Goal: Task Accomplishment & Management: Use online tool/utility

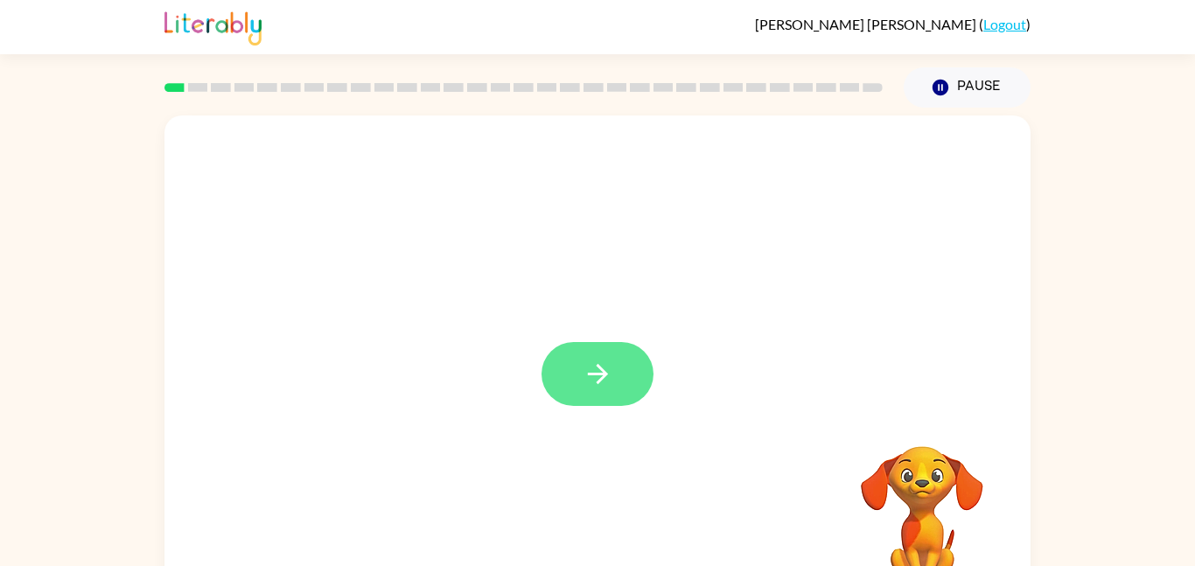
click at [583, 365] on icon "button" at bounding box center [598, 374] width 31 height 31
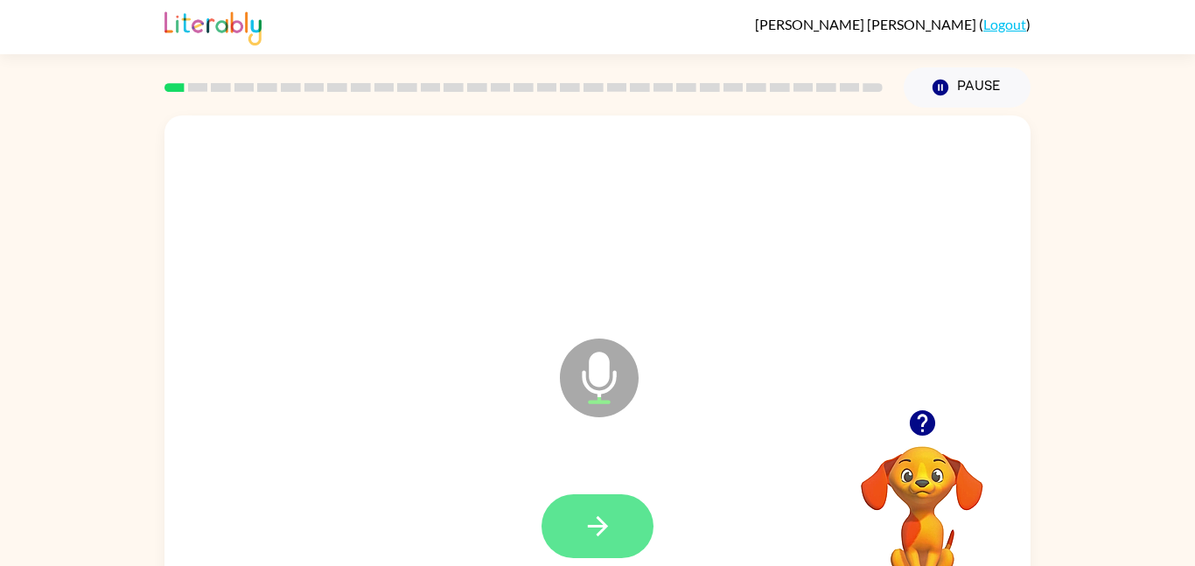
click at [591, 518] on icon "button" at bounding box center [598, 526] width 31 height 31
click at [590, 516] on icon "button" at bounding box center [598, 526] width 31 height 31
click at [632, 494] on div at bounding box center [597, 526] width 112 height 64
click at [587, 534] on icon "button" at bounding box center [598, 526] width 31 height 31
click at [622, 520] on button "button" at bounding box center [597, 526] width 112 height 64
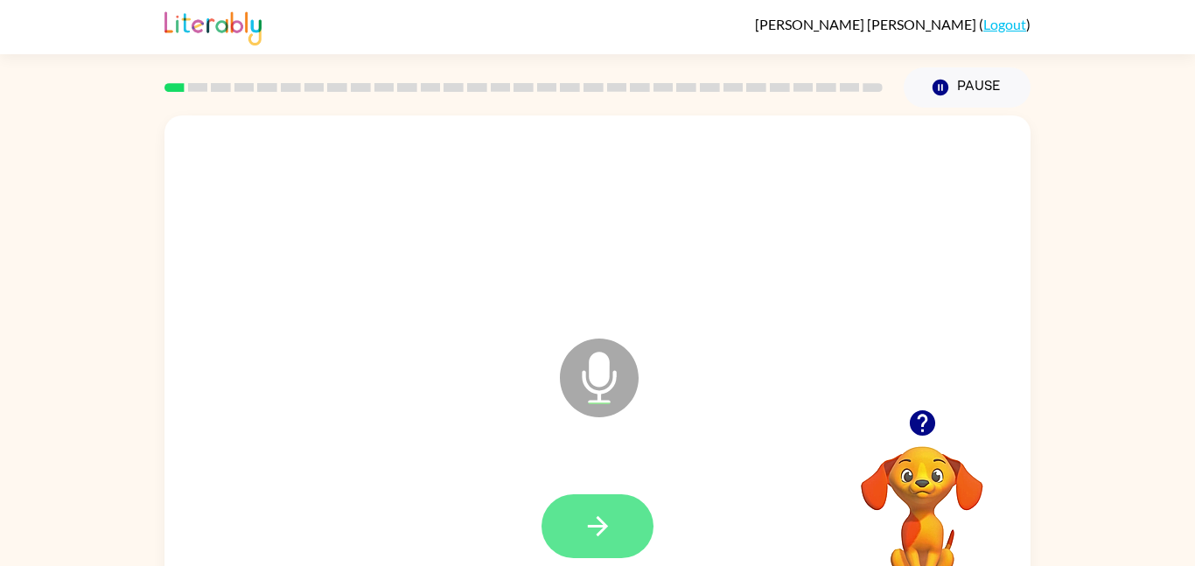
click at [630, 525] on button "button" at bounding box center [597, 526] width 112 height 64
click at [584, 530] on icon "button" at bounding box center [598, 526] width 31 height 31
click at [598, 544] on button "button" at bounding box center [597, 526] width 112 height 64
click at [562, 524] on button "button" at bounding box center [597, 526] width 112 height 64
click at [600, 511] on icon "button" at bounding box center [598, 526] width 31 height 31
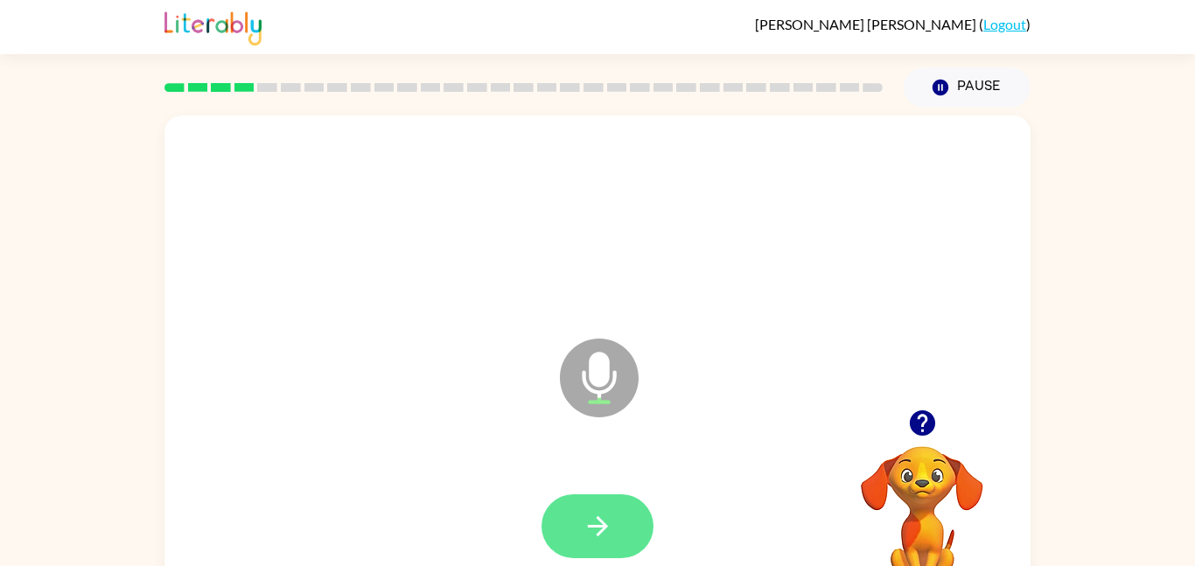
click at [581, 518] on button "button" at bounding box center [597, 526] width 112 height 64
click at [627, 530] on button "button" at bounding box center [597, 526] width 112 height 64
click at [570, 531] on button "button" at bounding box center [597, 526] width 112 height 64
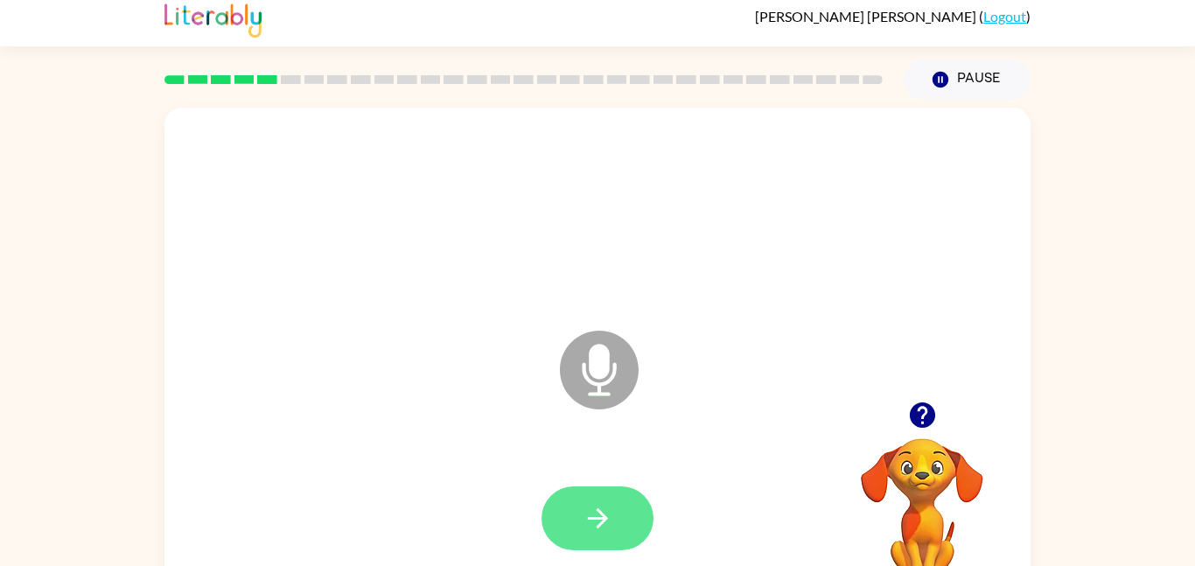
click at [604, 505] on icon "button" at bounding box center [598, 518] width 31 height 31
click at [600, 509] on icon "button" at bounding box center [598, 518] width 31 height 31
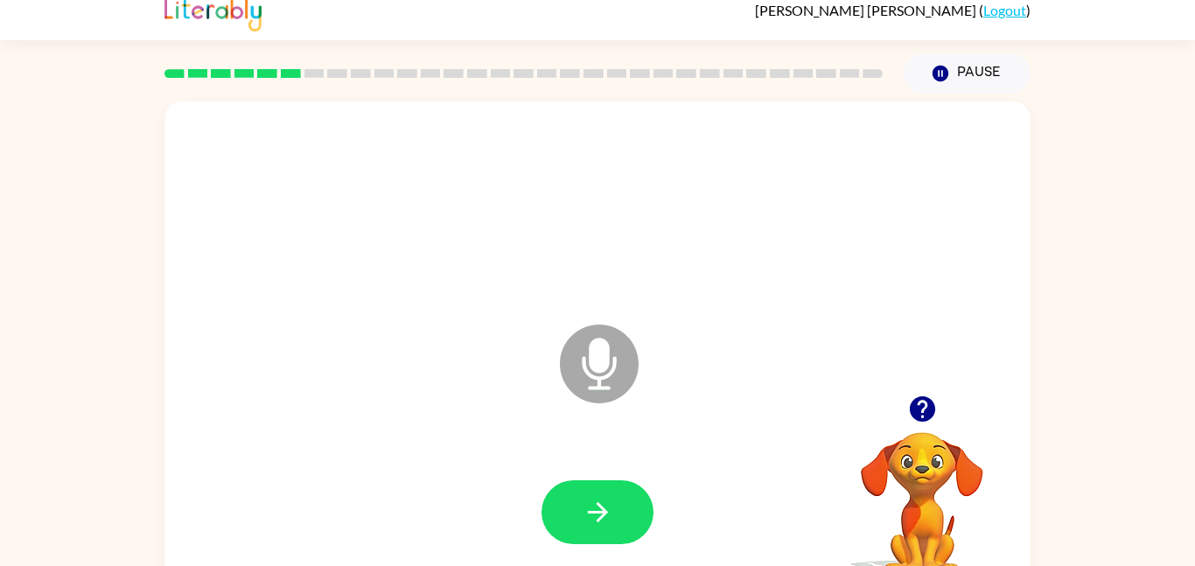
scroll to position [15, 0]
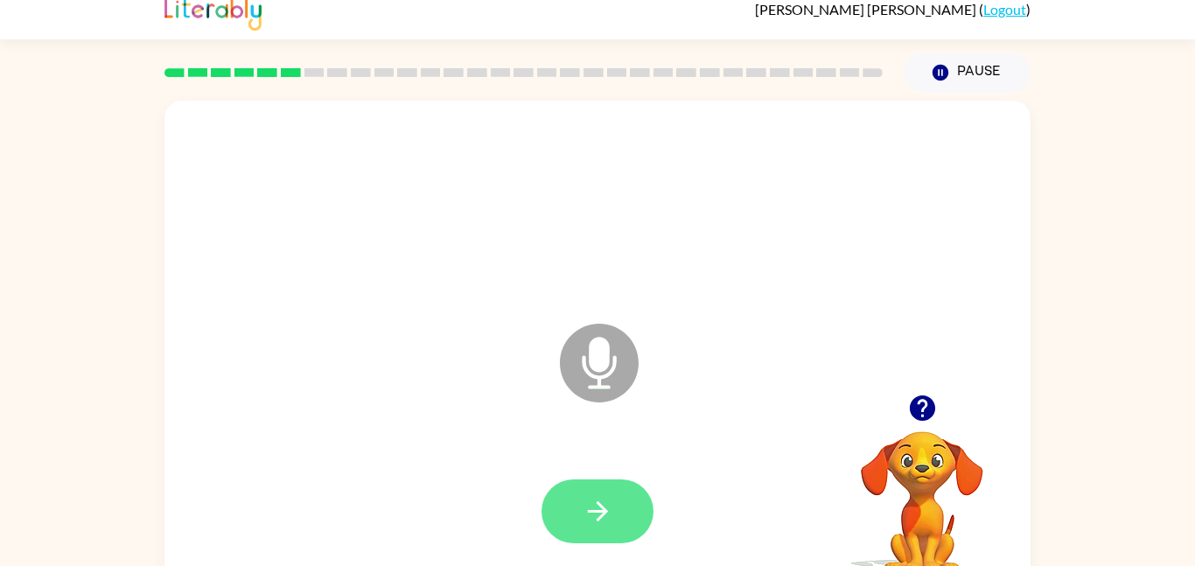
click at [606, 496] on icon "button" at bounding box center [598, 511] width 31 height 31
click at [617, 505] on button "button" at bounding box center [597, 511] width 112 height 64
click at [590, 529] on button "button" at bounding box center [597, 511] width 112 height 64
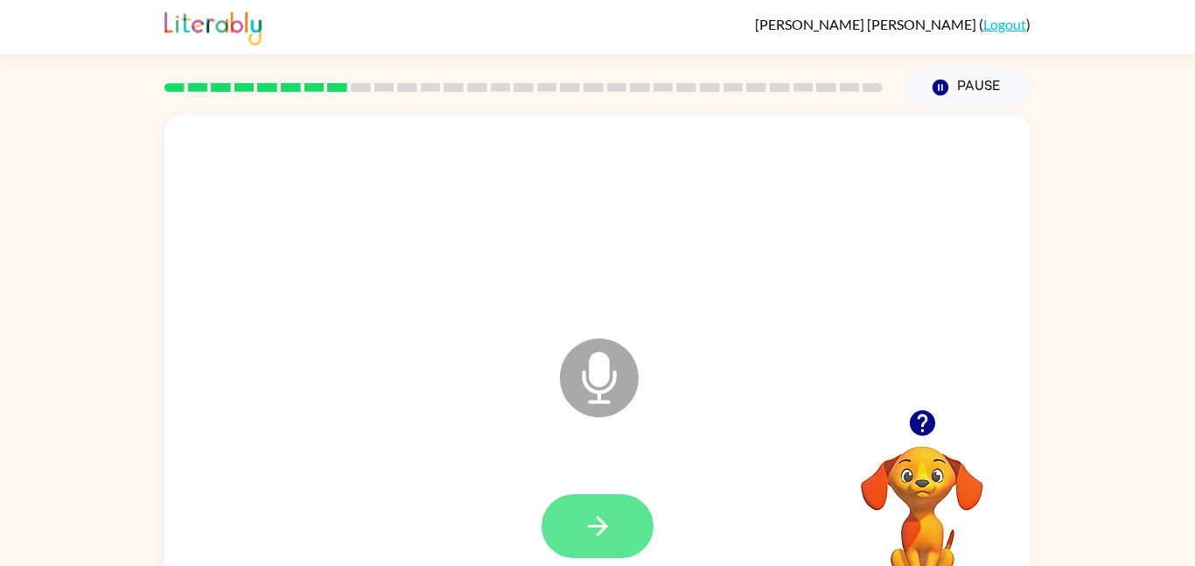
click at [620, 534] on button "button" at bounding box center [597, 526] width 112 height 64
click at [597, 527] on icon "button" at bounding box center [597, 526] width 20 height 20
click at [577, 526] on button "button" at bounding box center [597, 526] width 112 height 64
click at [602, 507] on button "button" at bounding box center [597, 526] width 112 height 64
click at [651, 518] on button "button" at bounding box center [597, 526] width 112 height 64
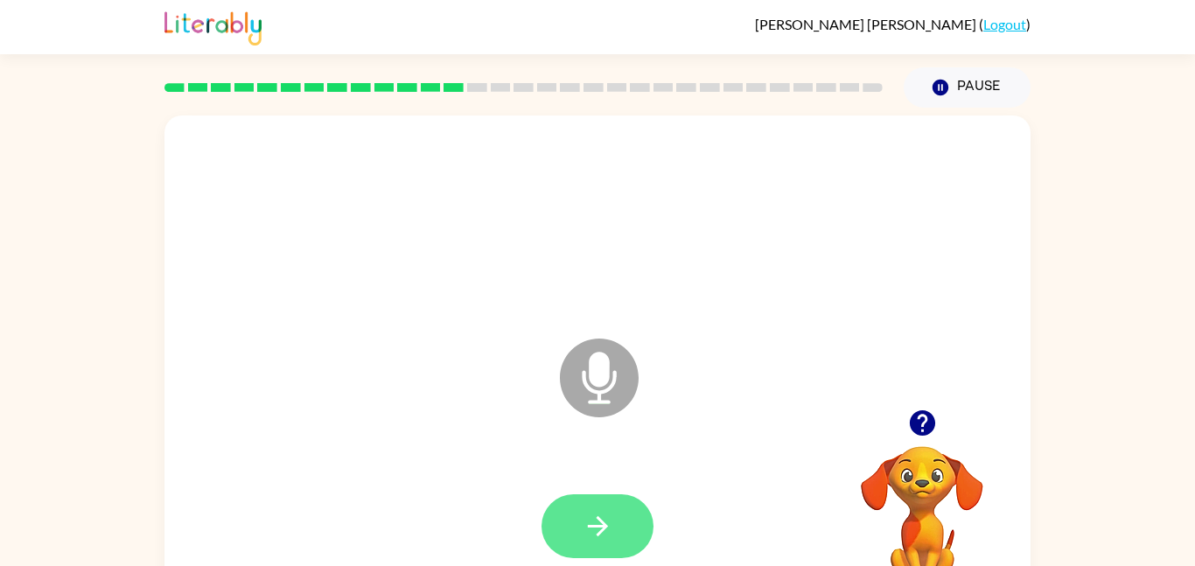
click at [599, 529] on icon "button" at bounding box center [598, 526] width 31 height 31
click at [601, 516] on icon "button" at bounding box center [598, 526] width 31 height 31
click at [605, 511] on icon "button" at bounding box center [598, 526] width 31 height 31
click at [617, 522] on button "button" at bounding box center [597, 526] width 112 height 64
click at [590, 499] on button "button" at bounding box center [597, 526] width 112 height 64
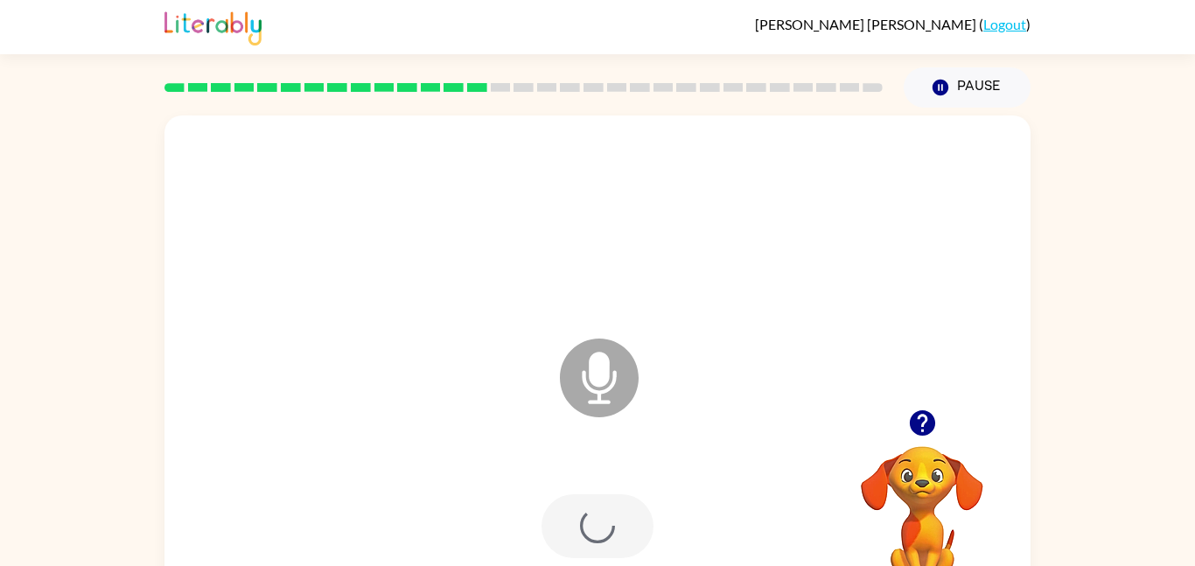
click at [583, 526] on div at bounding box center [597, 526] width 112 height 64
click at [576, 527] on button "button" at bounding box center [597, 526] width 112 height 64
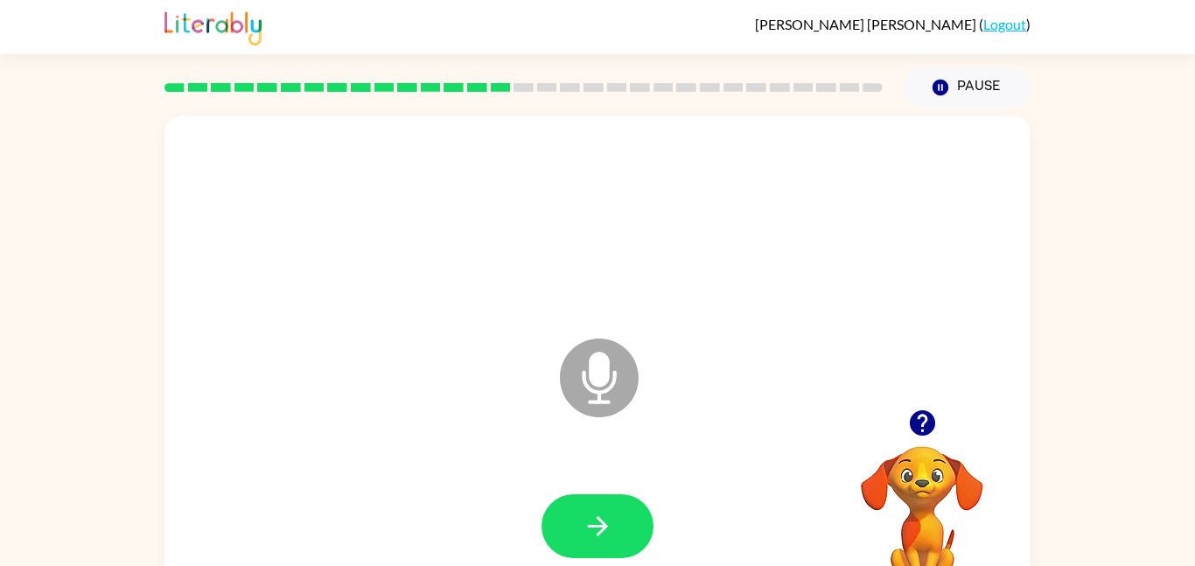
click at [924, 442] on button "button" at bounding box center [922, 423] width 45 height 45
click at [578, 474] on div at bounding box center [597, 526] width 831 height 143
click at [576, 507] on button "button" at bounding box center [597, 526] width 112 height 64
click at [599, 513] on icon "button" at bounding box center [598, 526] width 31 height 31
click at [622, 532] on button "button" at bounding box center [597, 526] width 112 height 64
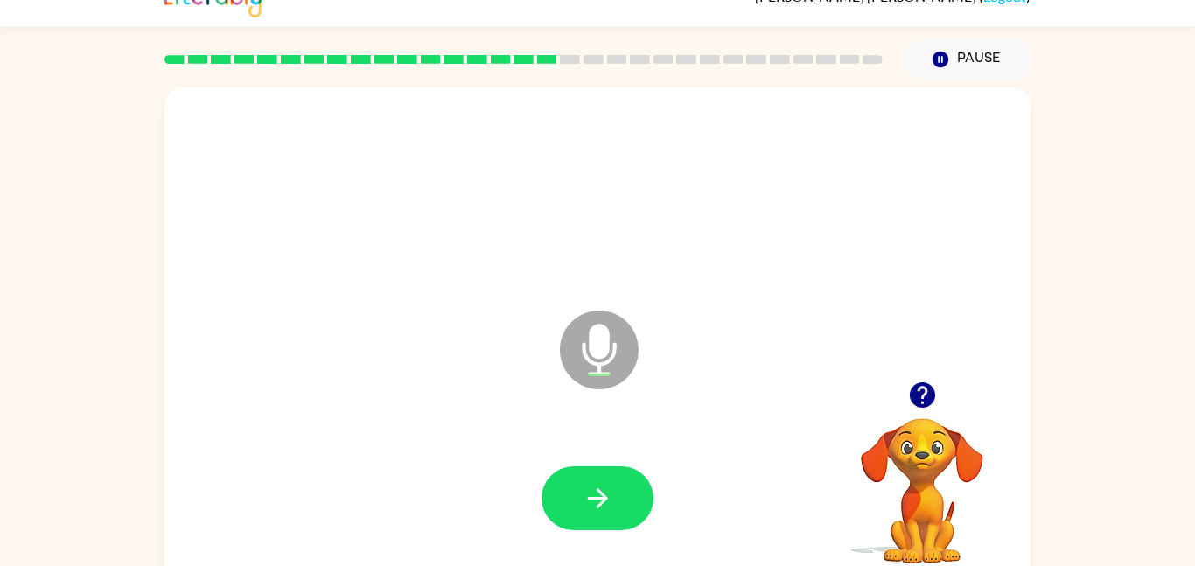
scroll to position [49, 0]
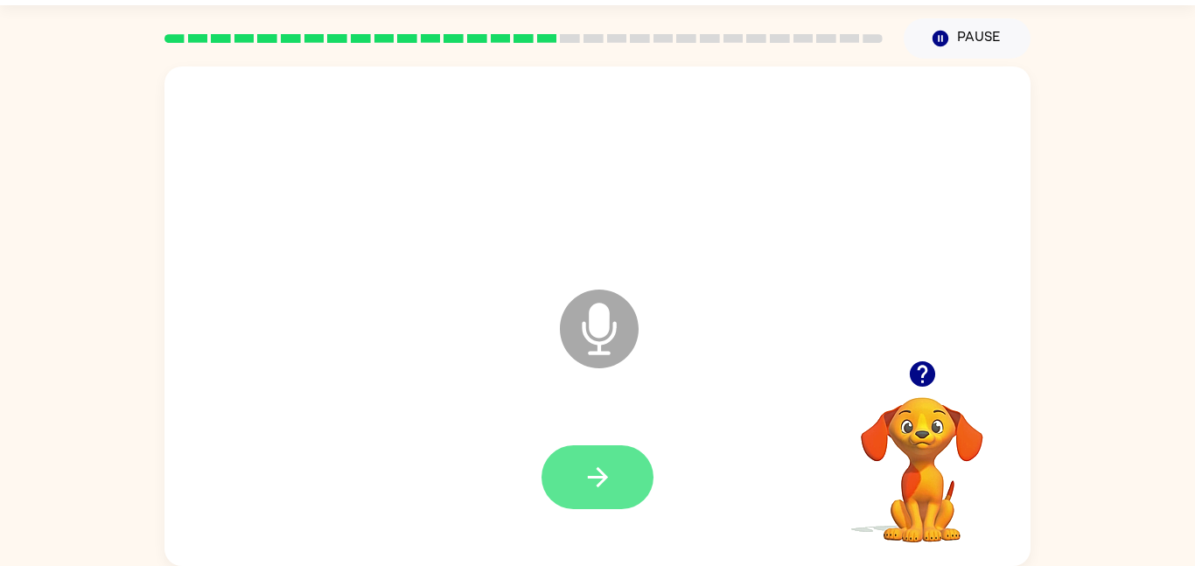
click at [559, 500] on button "button" at bounding box center [597, 477] width 112 height 64
click at [616, 471] on button "button" at bounding box center [597, 477] width 112 height 64
click at [599, 483] on icon "button" at bounding box center [597, 477] width 20 height 20
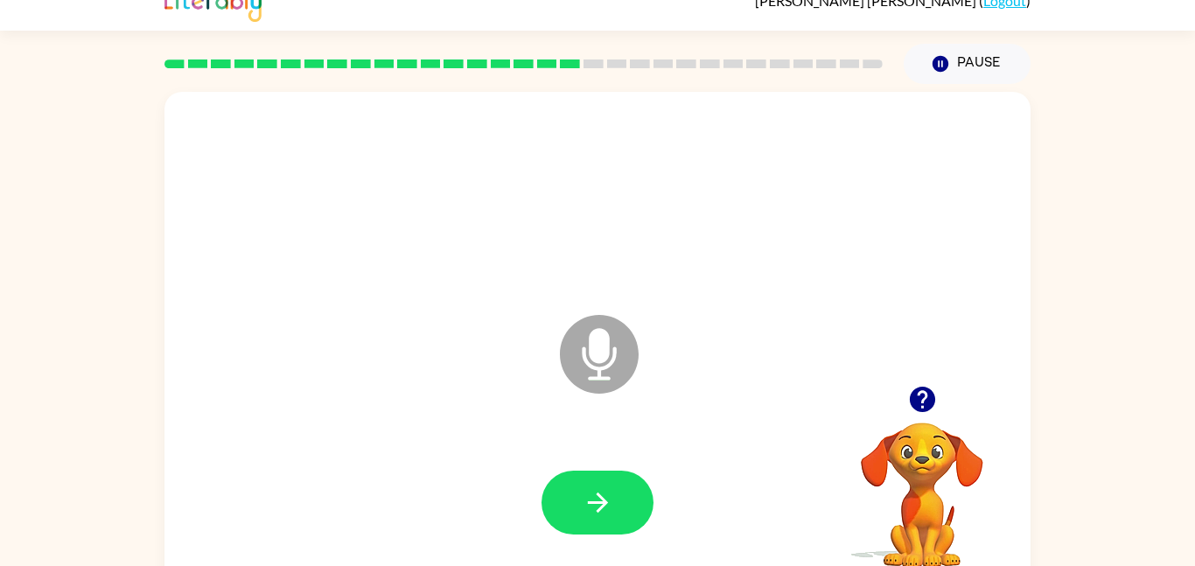
scroll to position [0, 0]
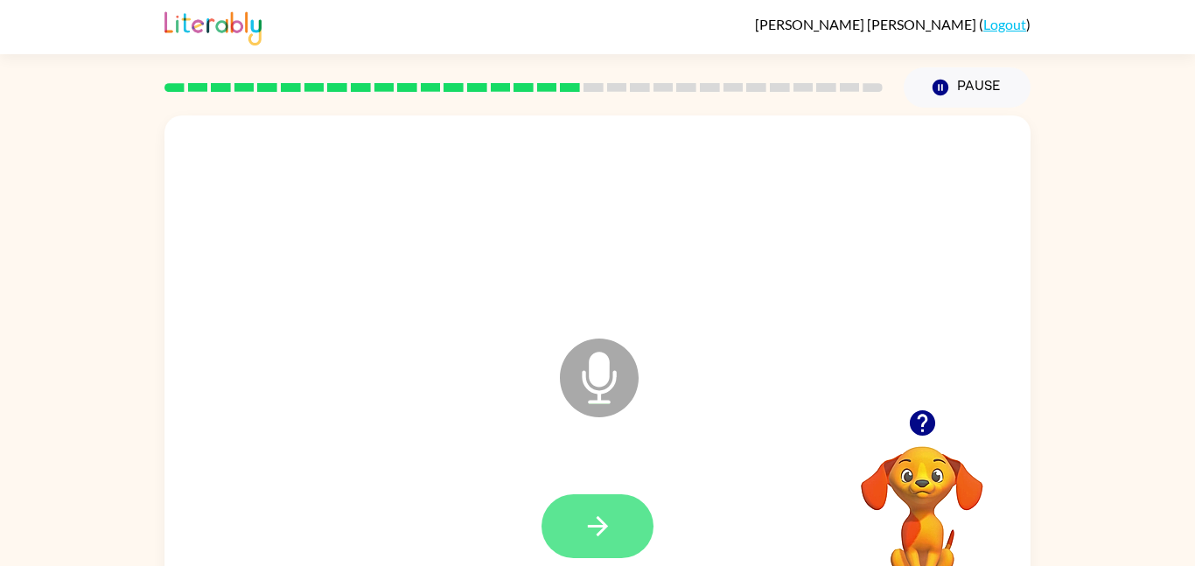
click at [580, 534] on button "button" at bounding box center [597, 526] width 112 height 64
click at [593, 513] on div at bounding box center [597, 526] width 112 height 64
click at [609, 517] on div at bounding box center [597, 526] width 112 height 64
click at [614, 514] on div at bounding box center [597, 526] width 112 height 64
click at [586, 500] on button "button" at bounding box center [597, 526] width 112 height 64
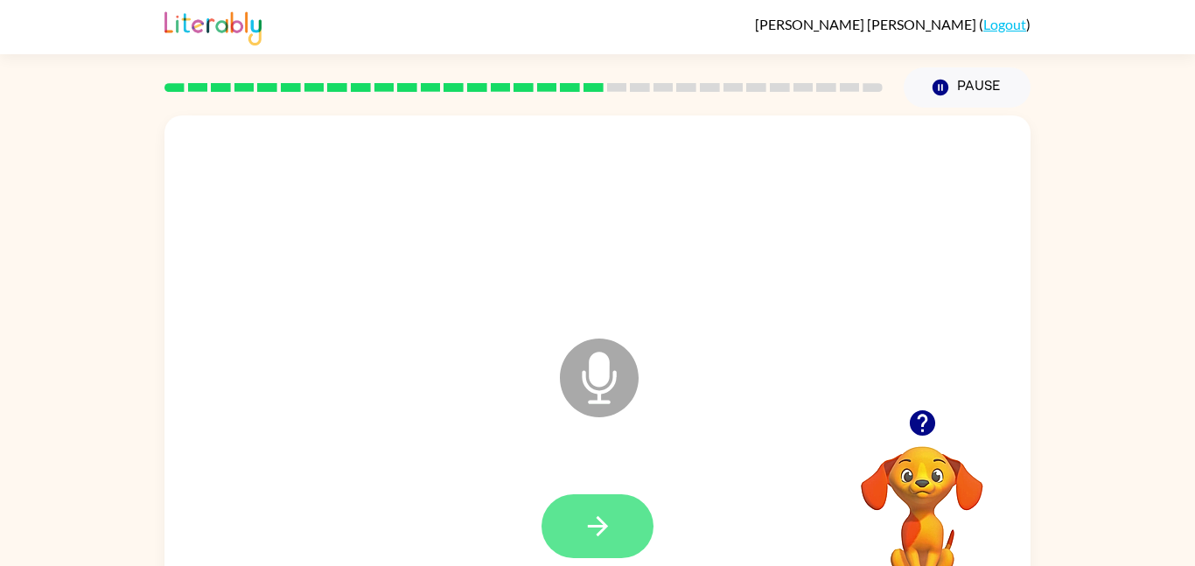
click at [567, 498] on button "button" at bounding box center [597, 526] width 112 height 64
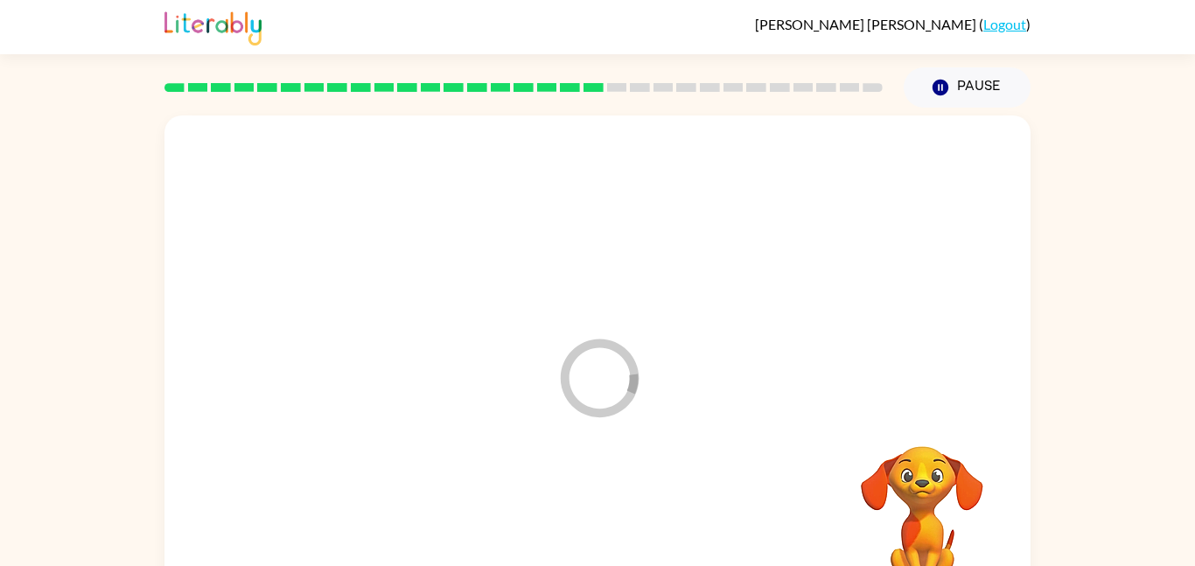
click at [576, 534] on div at bounding box center [597, 526] width 831 height 143
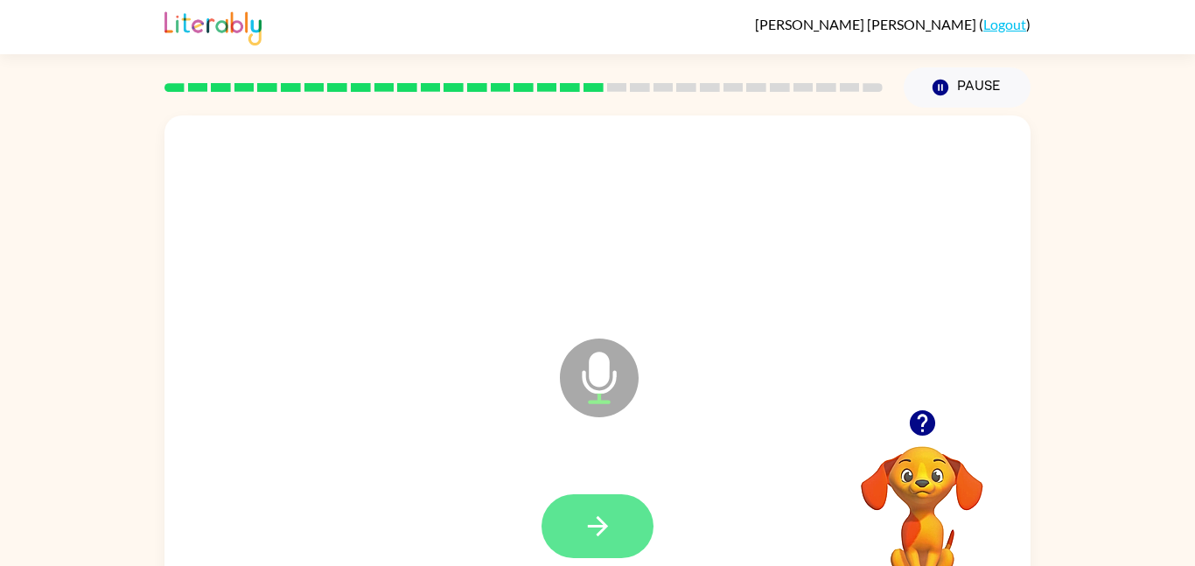
click at [608, 508] on button "button" at bounding box center [597, 526] width 112 height 64
click at [588, 495] on button "button" at bounding box center [597, 526] width 112 height 64
click at [593, 534] on icon "button" at bounding box center [598, 526] width 31 height 31
click at [588, 539] on icon "button" at bounding box center [598, 526] width 31 height 31
click at [562, 523] on button "button" at bounding box center [597, 526] width 112 height 64
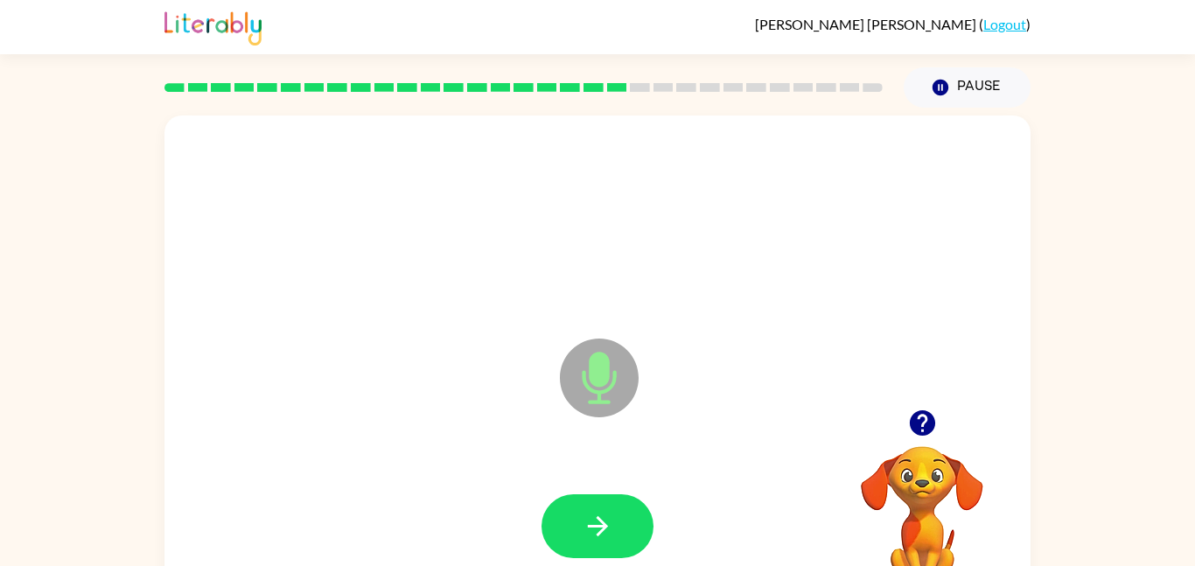
click at [576, 506] on div at bounding box center [597, 526] width 112 height 64
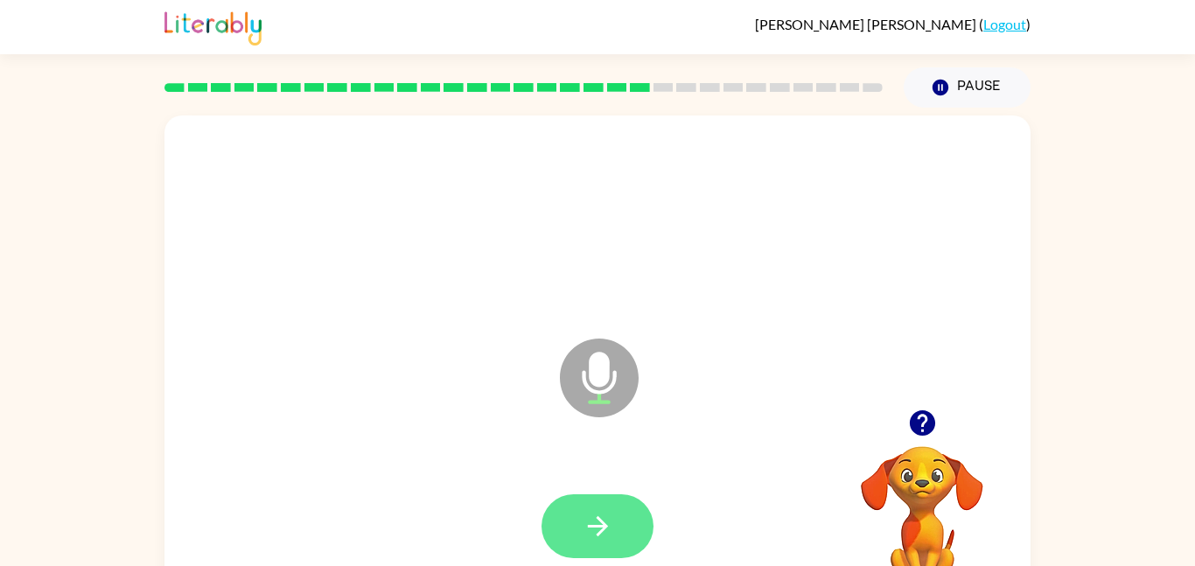
click at [616, 537] on button "button" at bounding box center [597, 526] width 112 height 64
click at [594, 535] on icon "button" at bounding box center [598, 526] width 31 height 31
click at [631, 495] on button "button" at bounding box center [597, 526] width 112 height 64
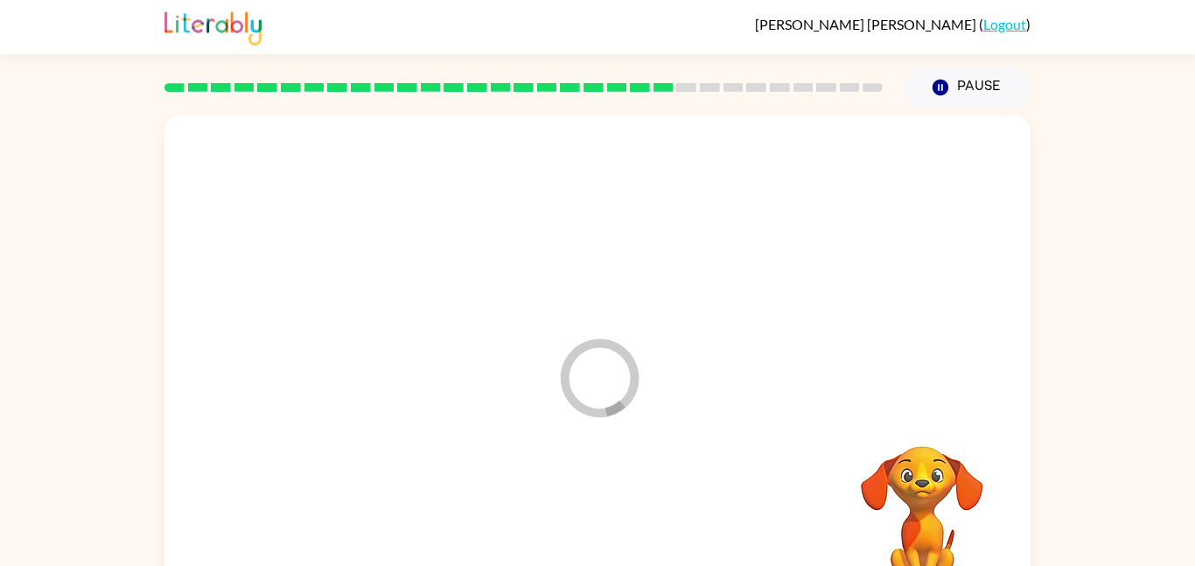
click at [603, 530] on div at bounding box center [597, 526] width 831 height 143
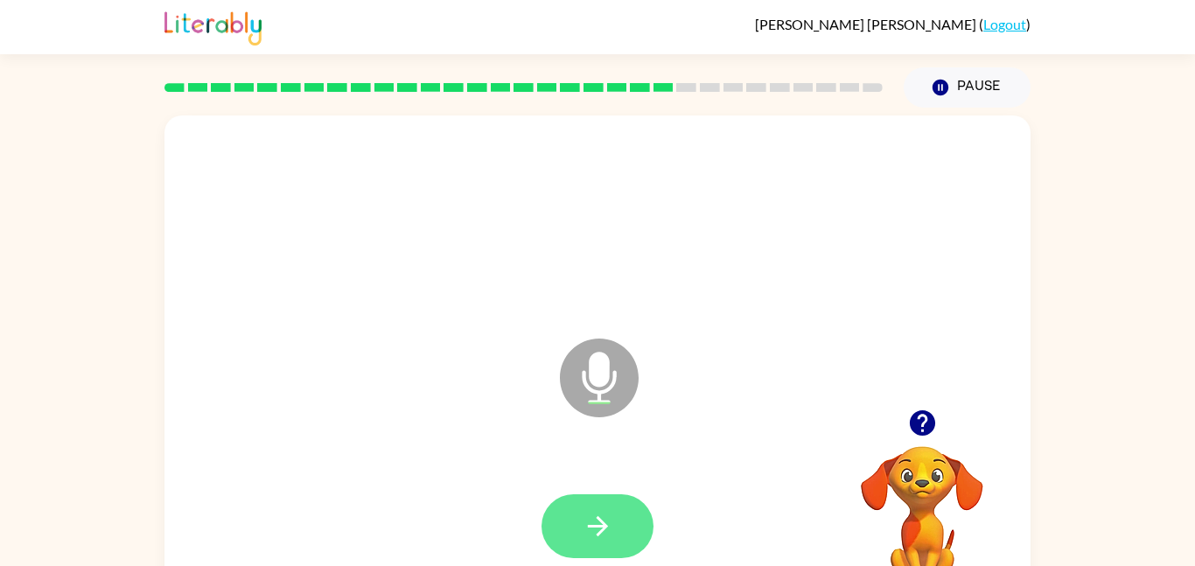
click at [587, 522] on icon "button" at bounding box center [598, 526] width 31 height 31
click at [599, 535] on div at bounding box center [597, 526] width 112 height 64
click at [569, 545] on div at bounding box center [597, 526] width 112 height 64
click at [600, 507] on button "button" at bounding box center [597, 526] width 112 height 64
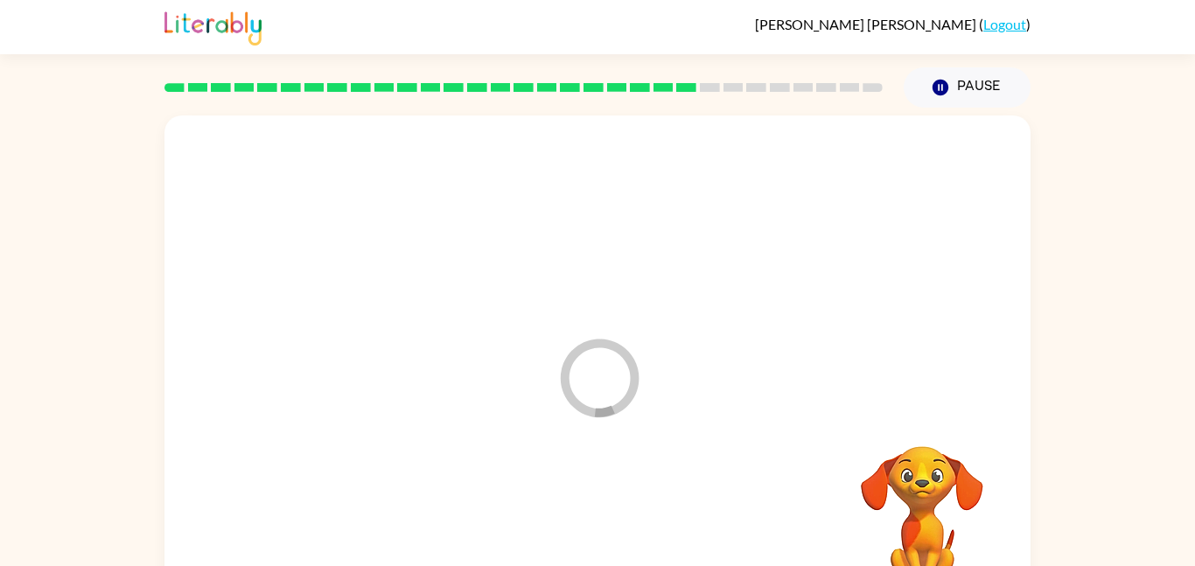
click at [610, 529] on div at bounding box center [597, 526] width 831 height 143
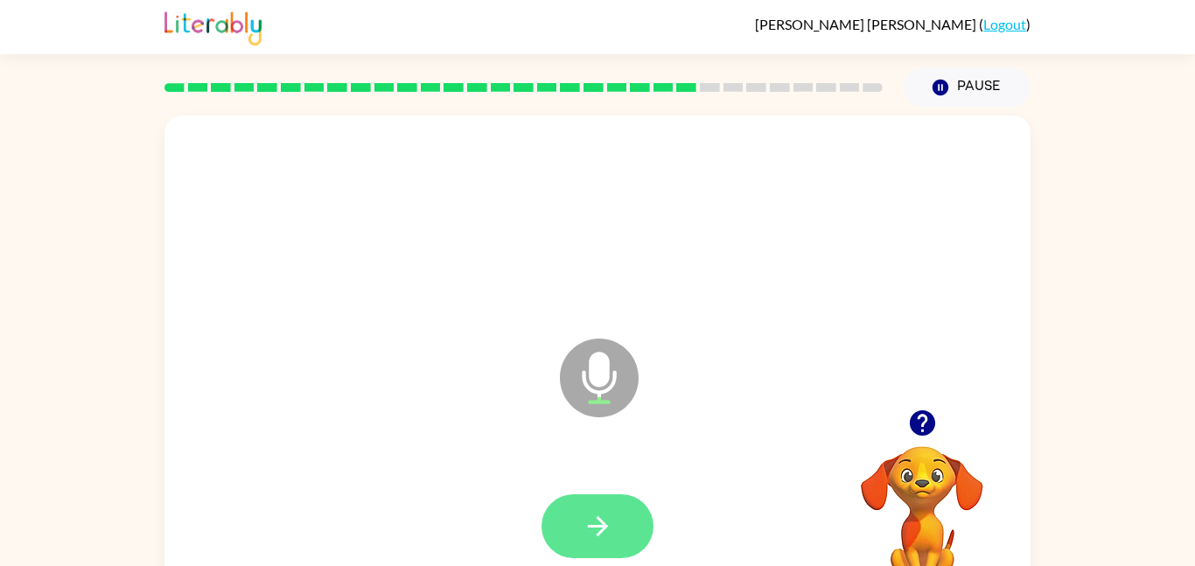
click at [593, 535] on icon "button" at bounding box center [598, 526] width 31 height 31
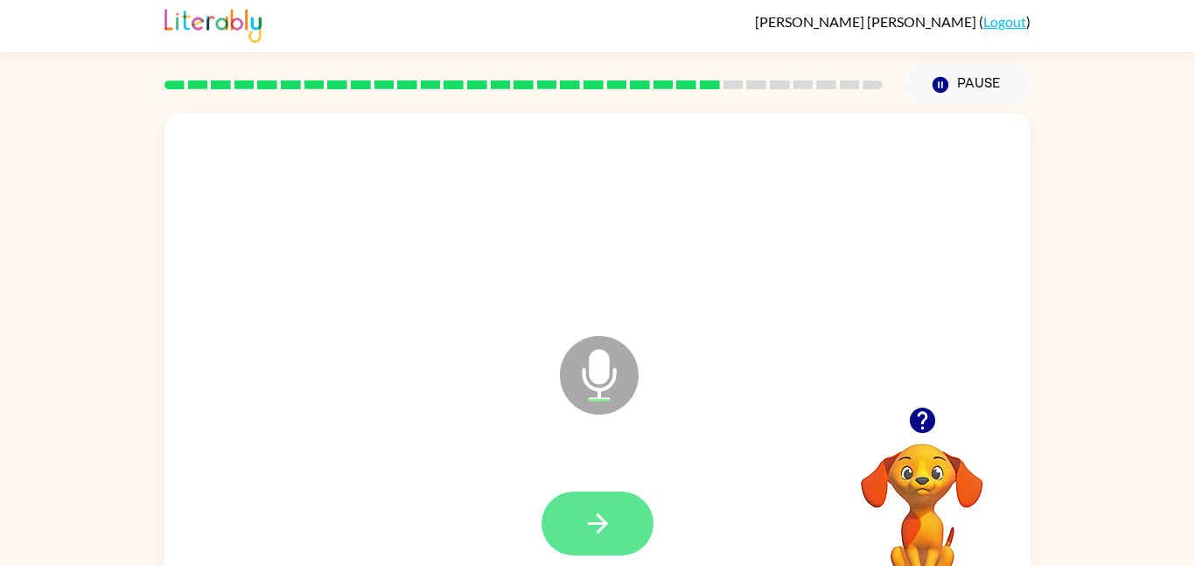
click at [562, 544] on button "button" at bounding box center [597, 524] width 112 height 64
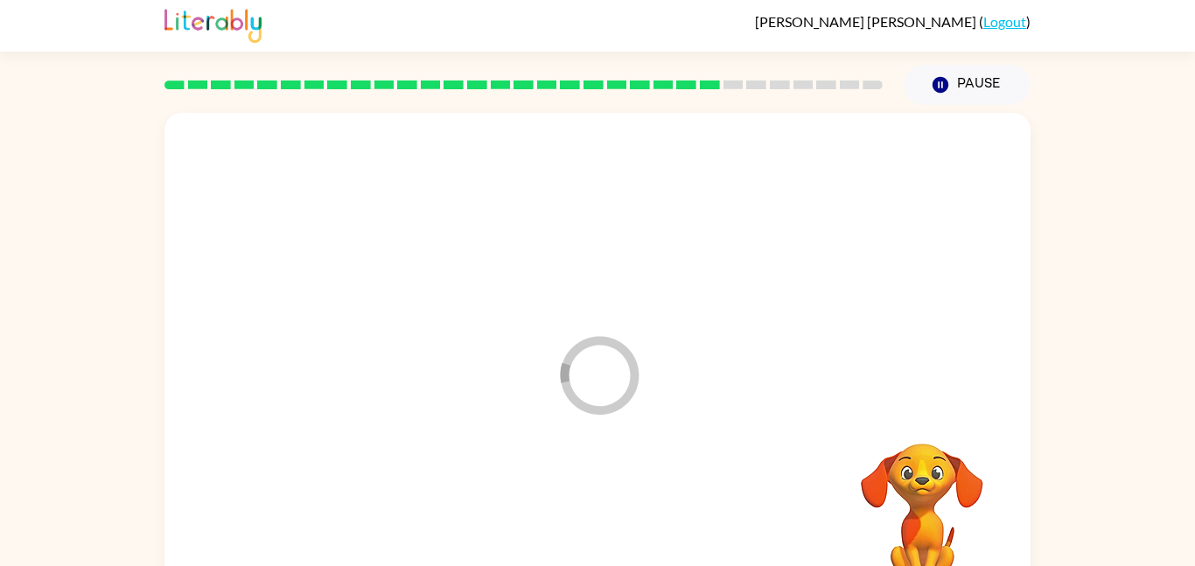
click at [597, 527] on div at bounding box center [597, 523] width 831 height 143
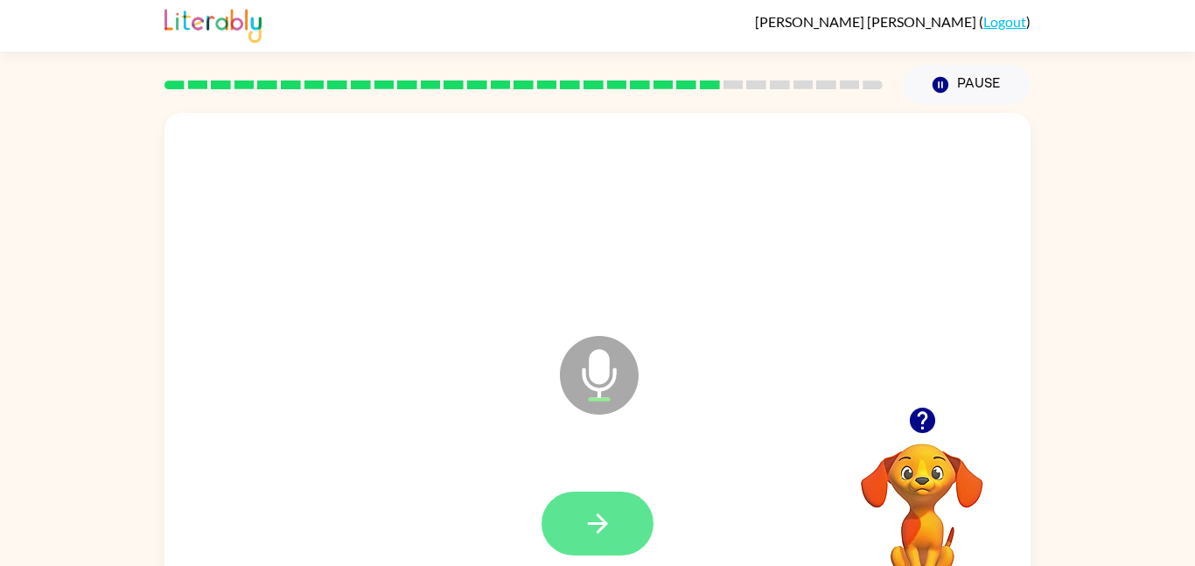
click at [636, 524] on button "button" at bounding box center [597, 524] width 112 height 64
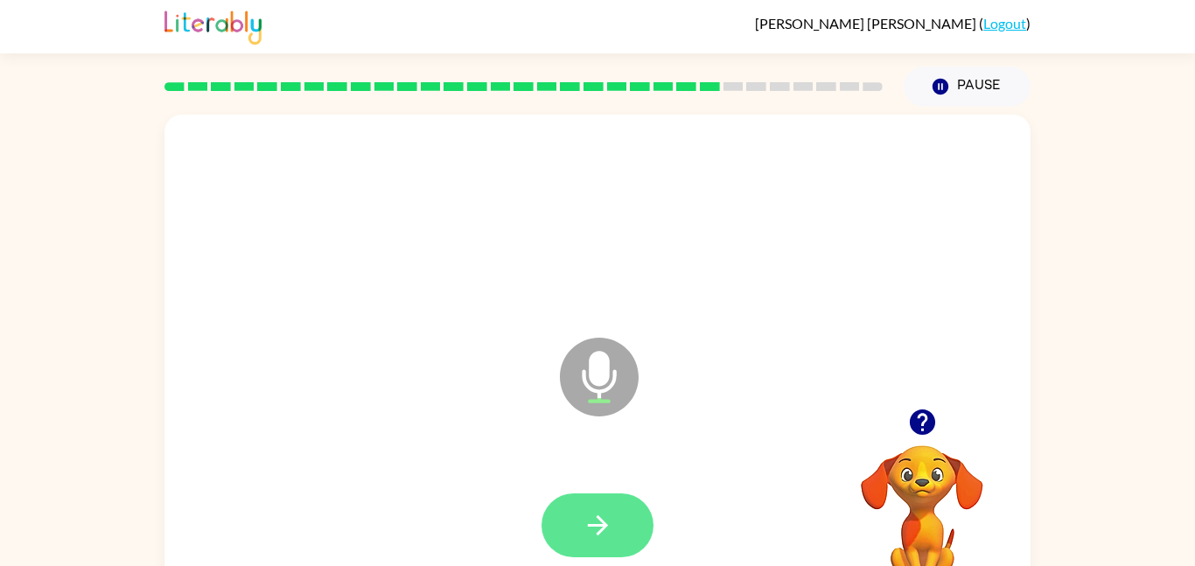
click at [608, 513] on icon "button" at bounding box center [598, 525] width 31 height 31
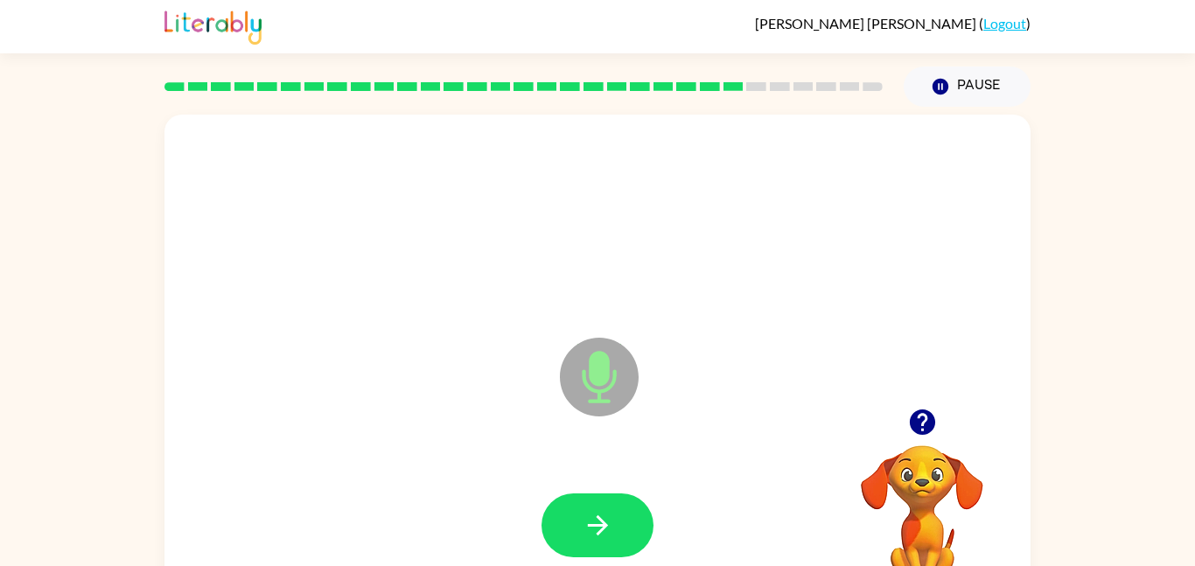
click at [611, 468] on div at bounding box center [597, 525] width 831 height 143
click at [581, 523] on div at bounding box center [597, 525] width 831 height 143
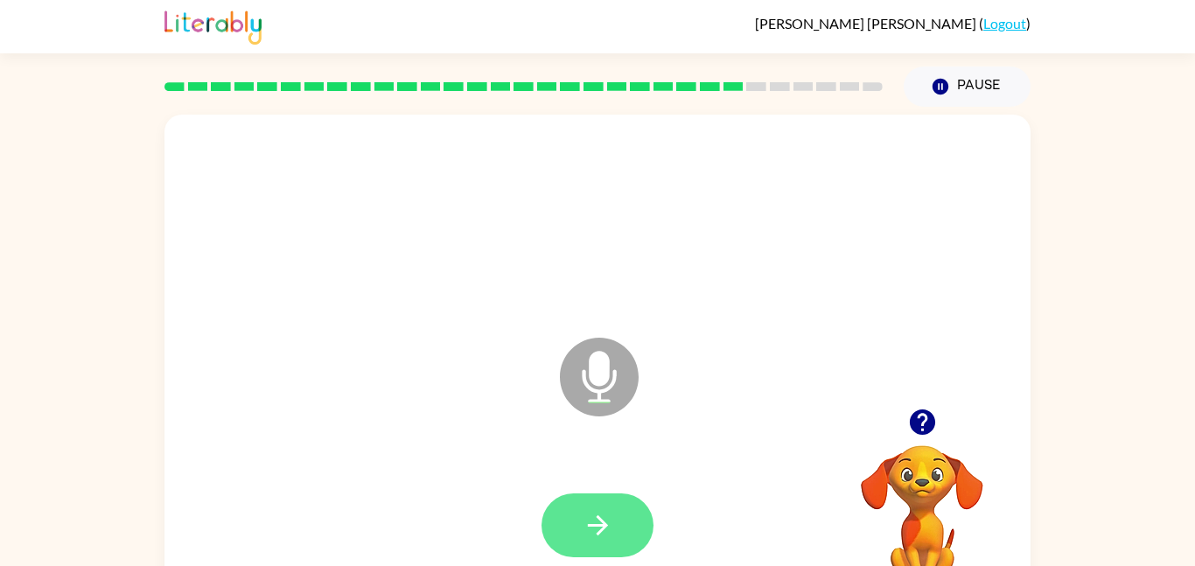
click at [610, 537] on icon "button" at bounding box center [598, 525] width 31 height 31
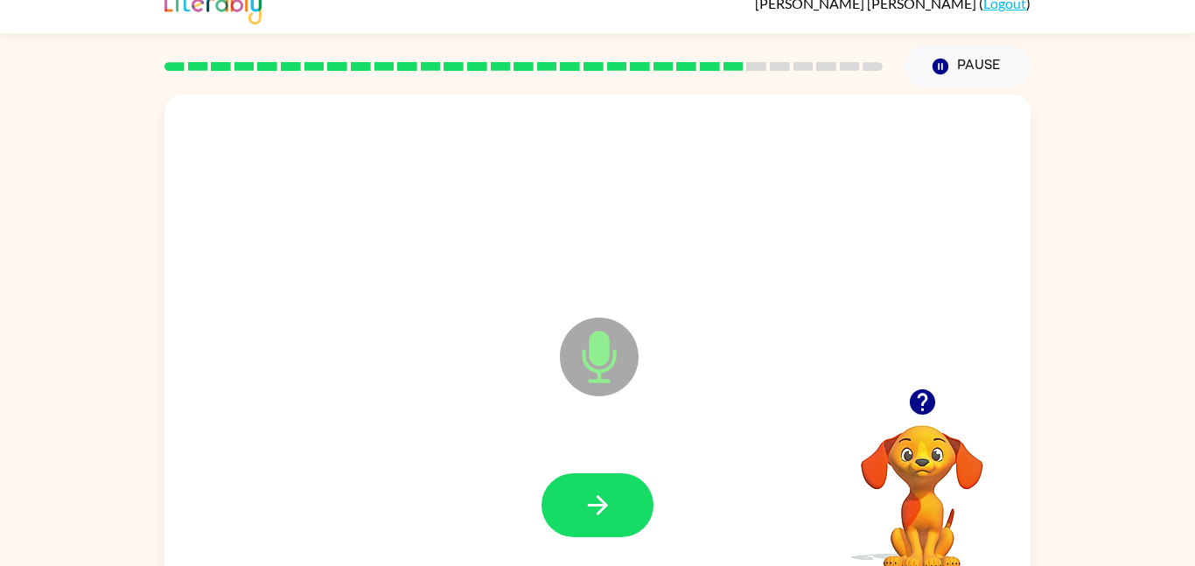
scroll to position [49, 0]
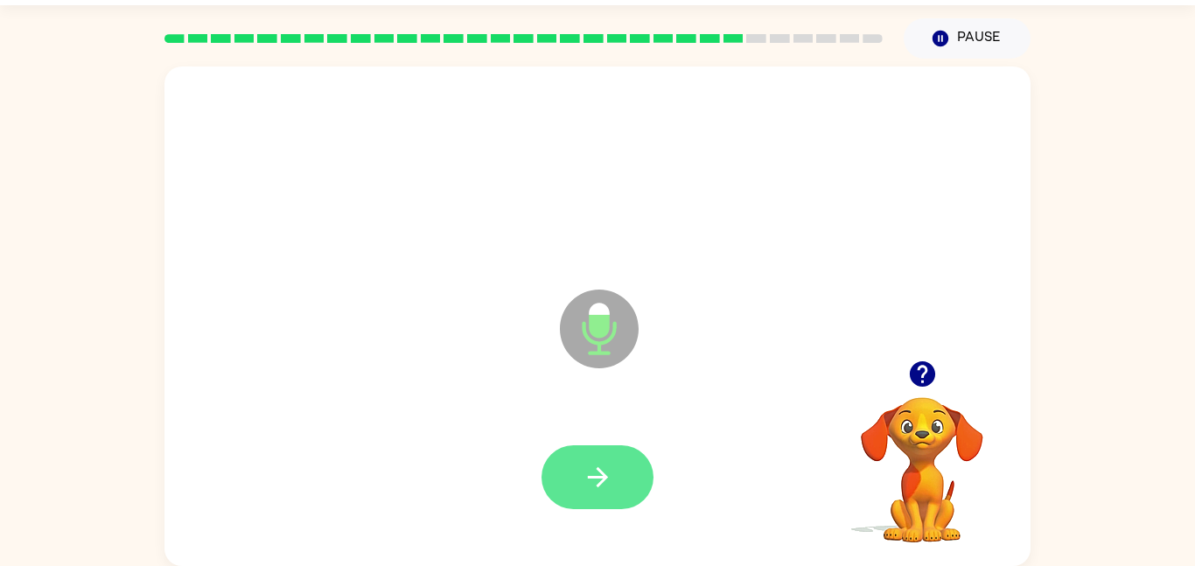
click at [637, 476] on button "button" at bounding box center [597, 477] width 112 height 64
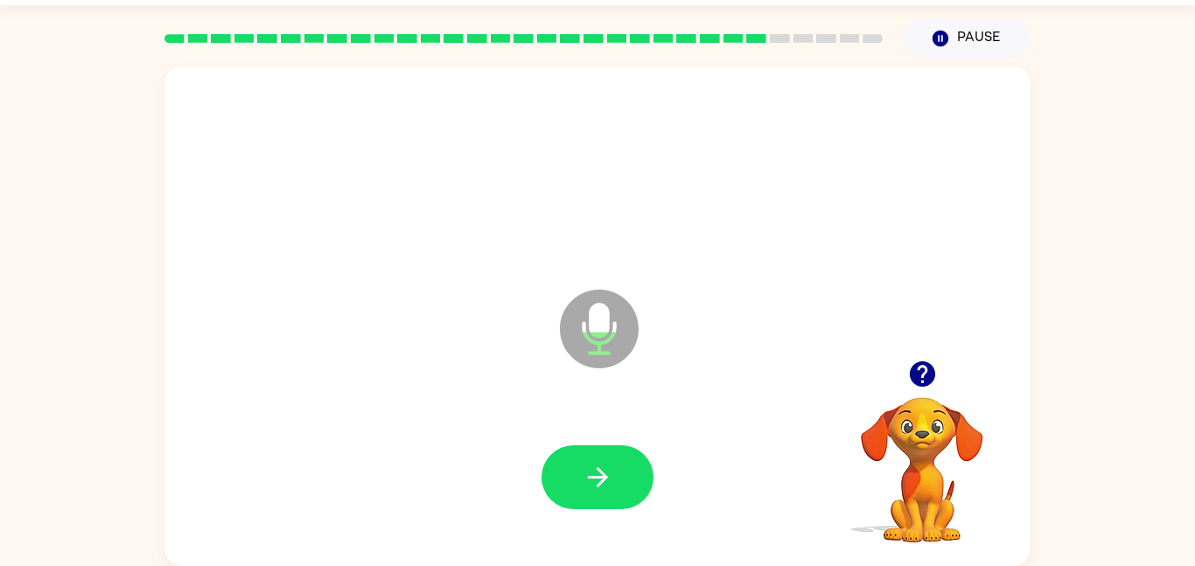
scroll to position [48, 0]
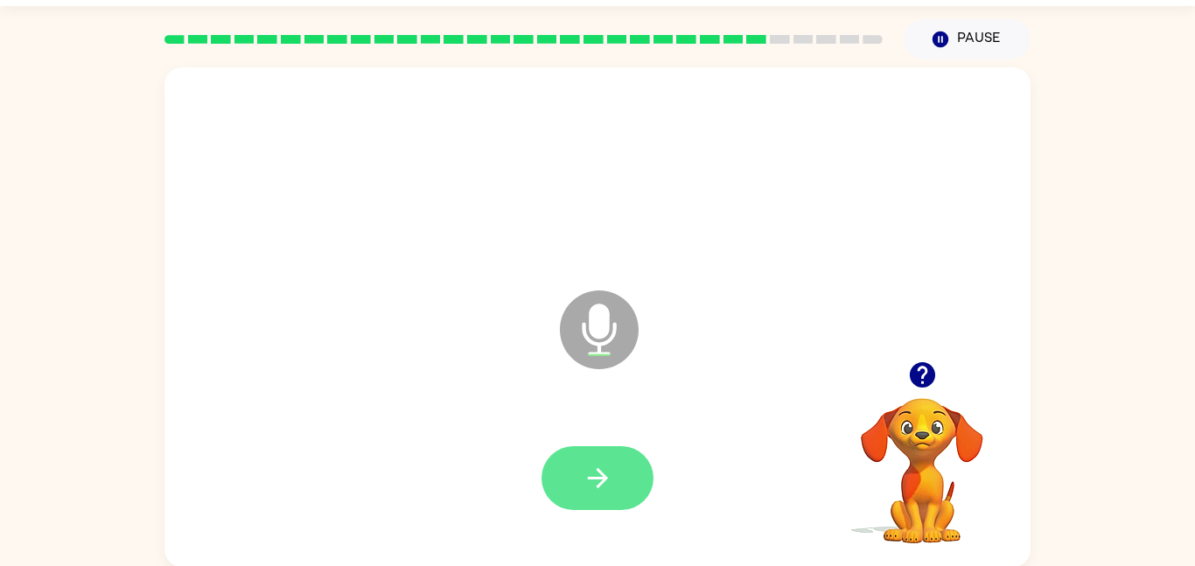
click at [620, 492] on button "button" at bounding box center [597, 478] width 112 height 64
click at [608, 486] on icon "button" at bounding box center [598, 478] width 31 height 31
click at [573, 456] on button "button" at bounding box center [597, 478] width 112 height 64
click at [611, 482] on icon "button" at bounding box center [598, 478] width 31 height 31
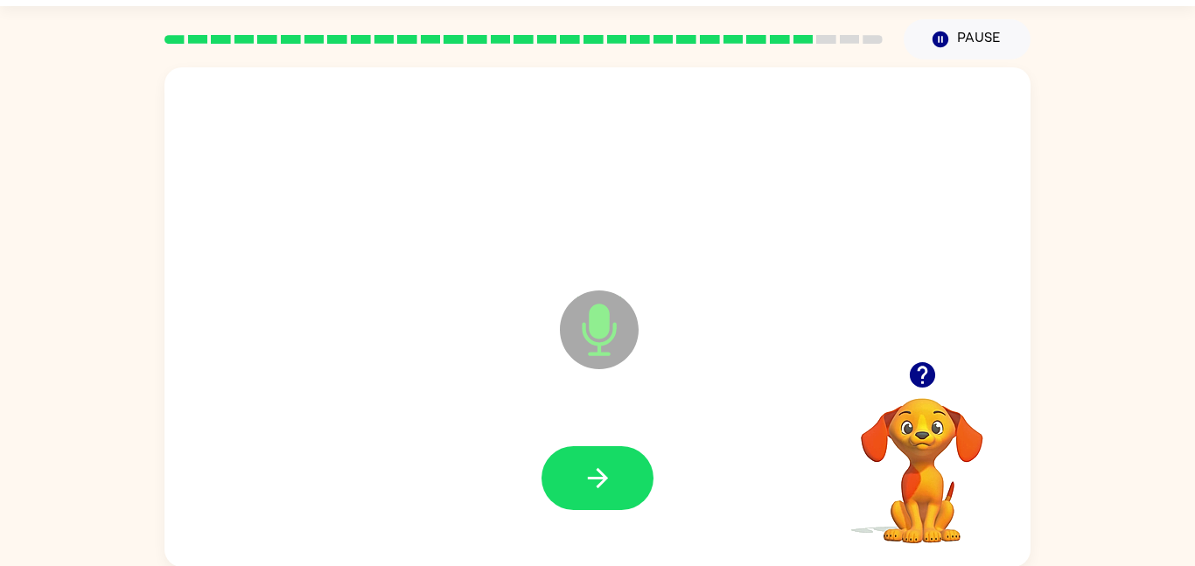
scroll to position [0, 0]
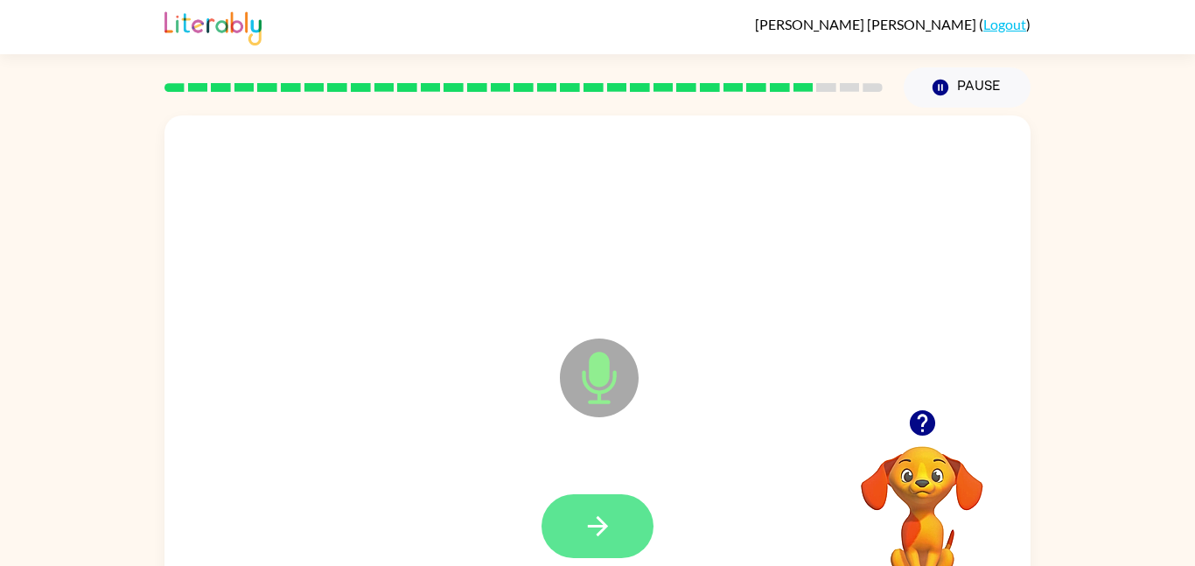
click at [616, 494] on button "button" at bounding box center [597, 526] width 112 height 64
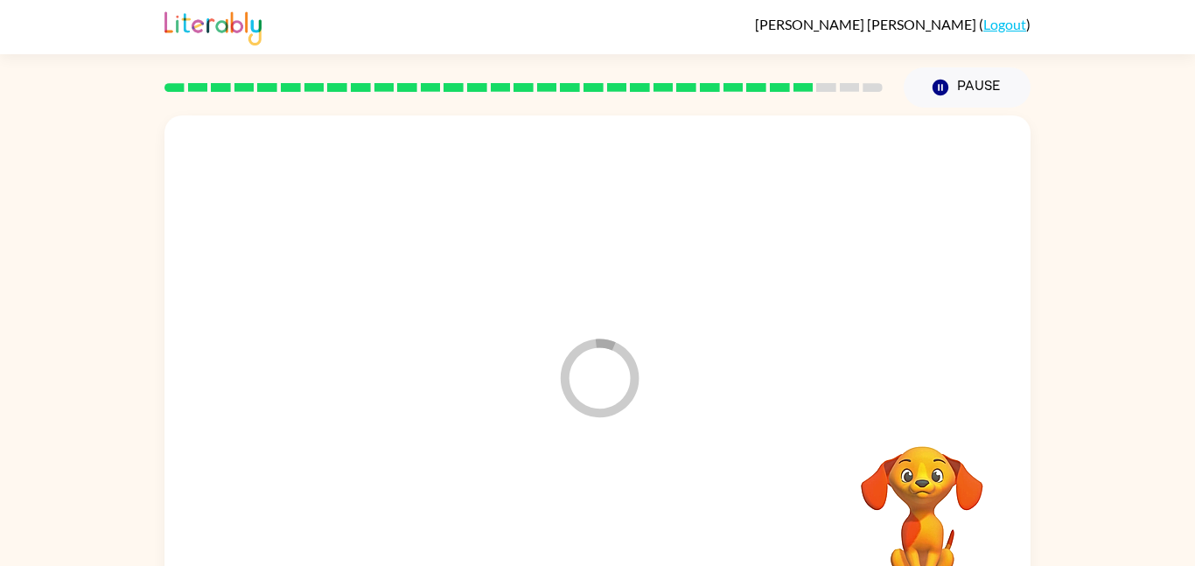
click at [595, 514] on div at bounding box center [597, 526] width 831 height 143
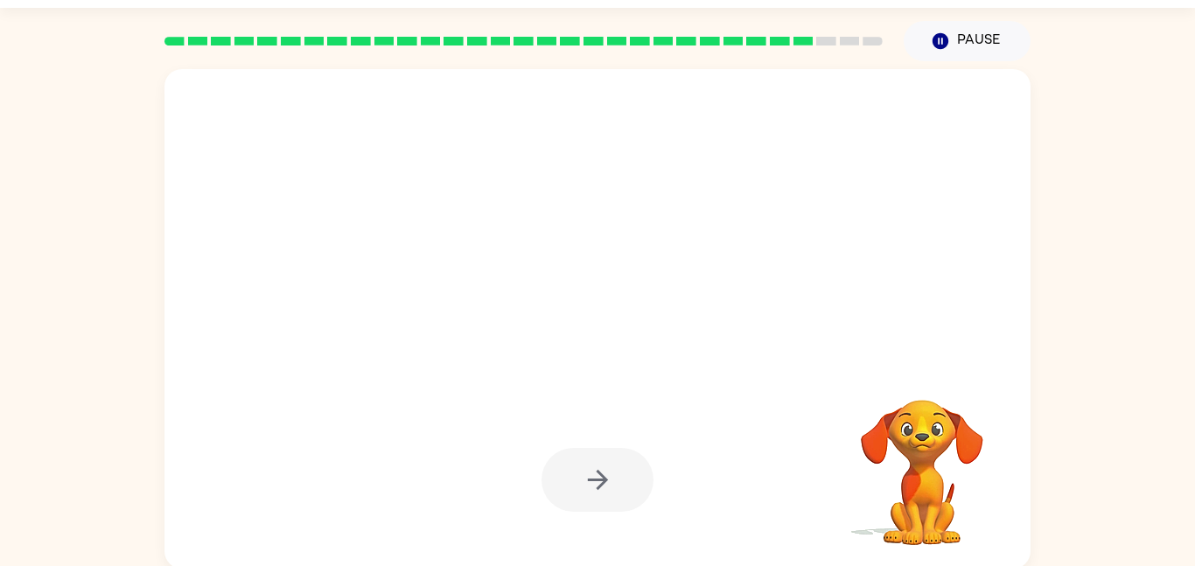
scroll to position [49, 0]
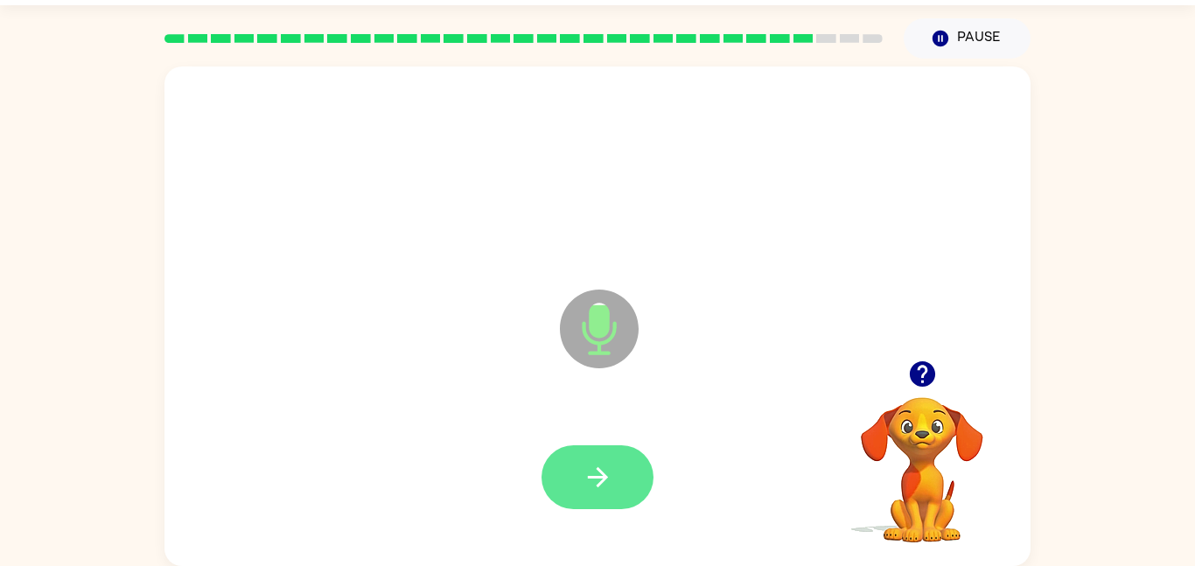
click at [644, 483] on button "button" at bounding box center [597, 477] width 112 height 64
click at [638, 477] on button "button" at bounding box center [597, 477] width 112 height 64
click at [603, 474] on icon "button" at bounding box center [597, 477] width 20 height 20
click at [597, 490] on icon "button" at bounding box center [598, 477] width 31 height 31
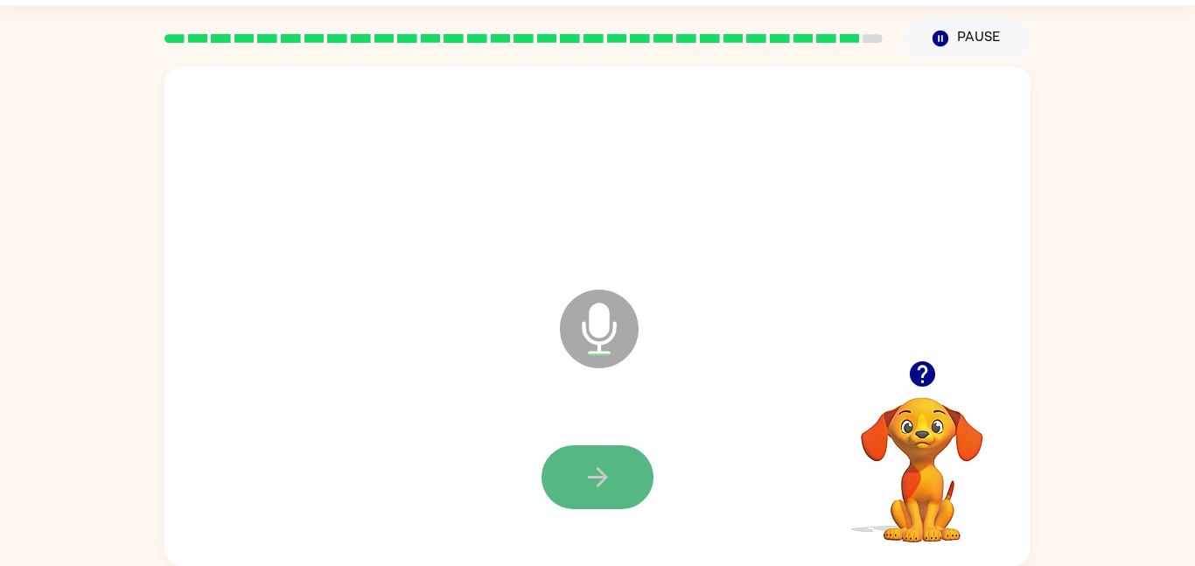
click at [598, 475] on icon "button" at bounding box center [598, 477] width 31 height 31
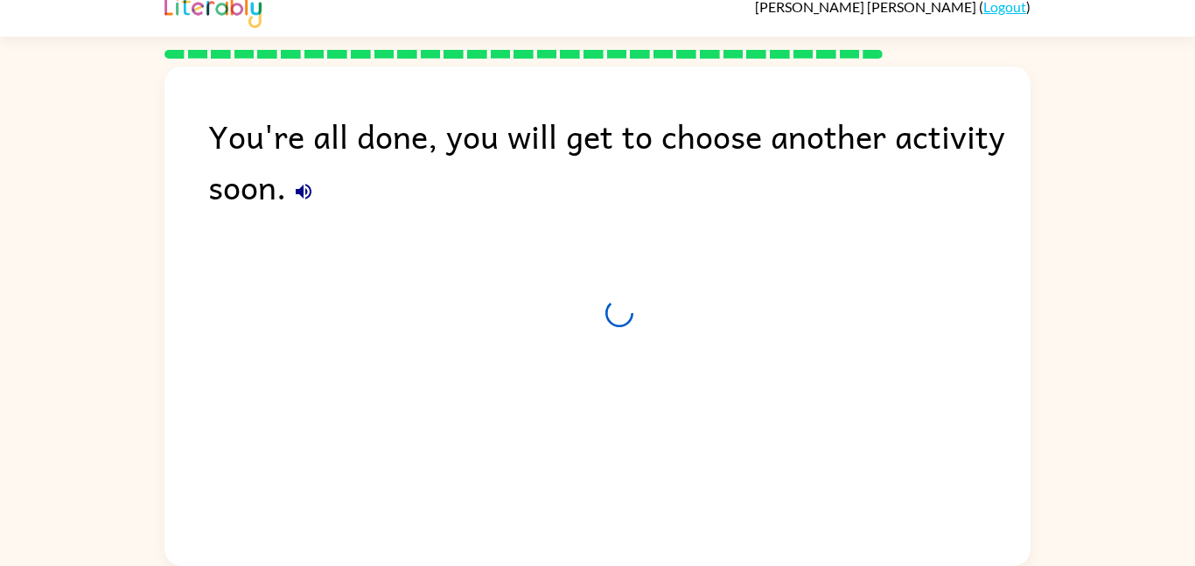
scroll to position [17, 0]
